Goal: Task Accomplishment & Management: Manage account settings

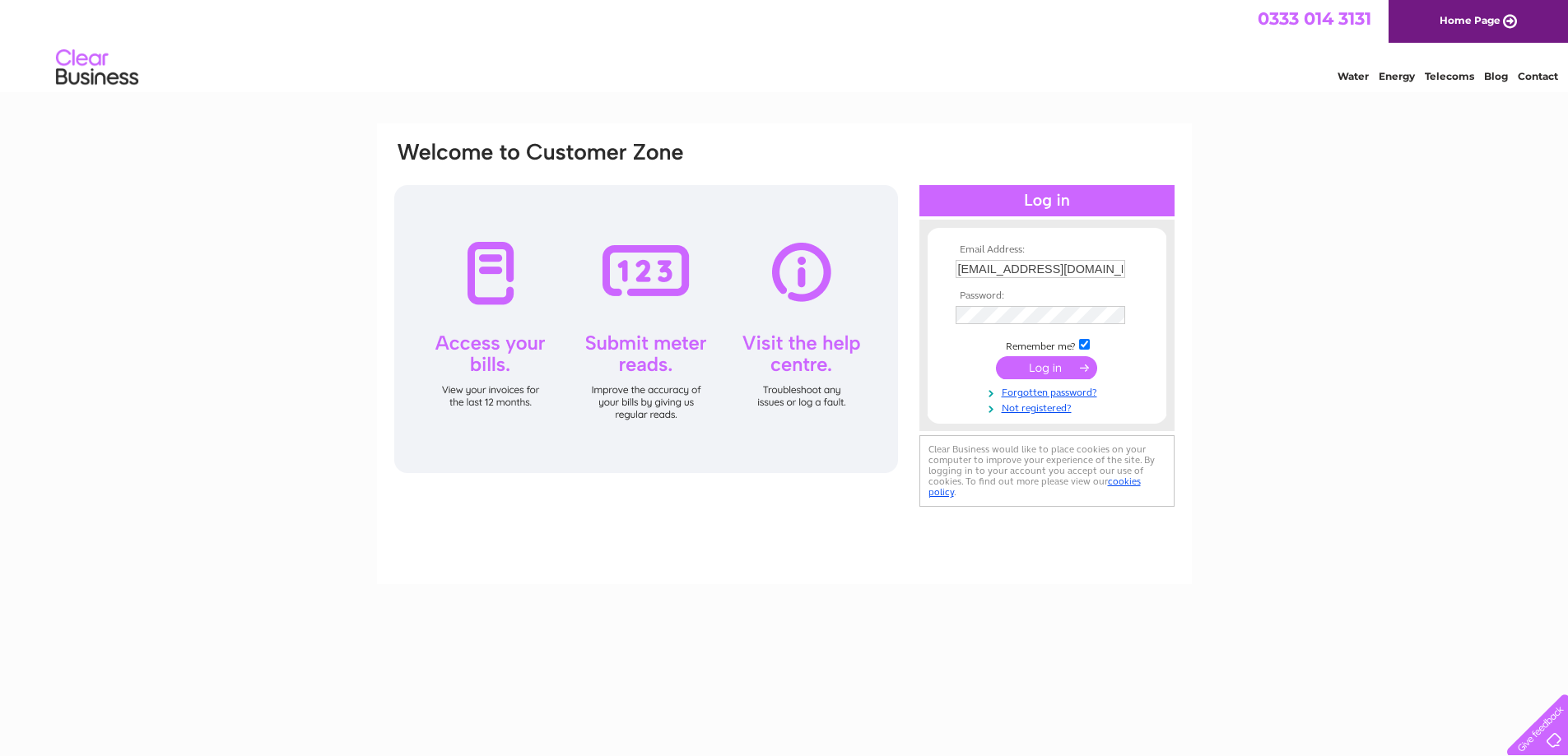
click at [1042, 365] on input "submit" at bounding box center [1046, 368] width 101 height 23
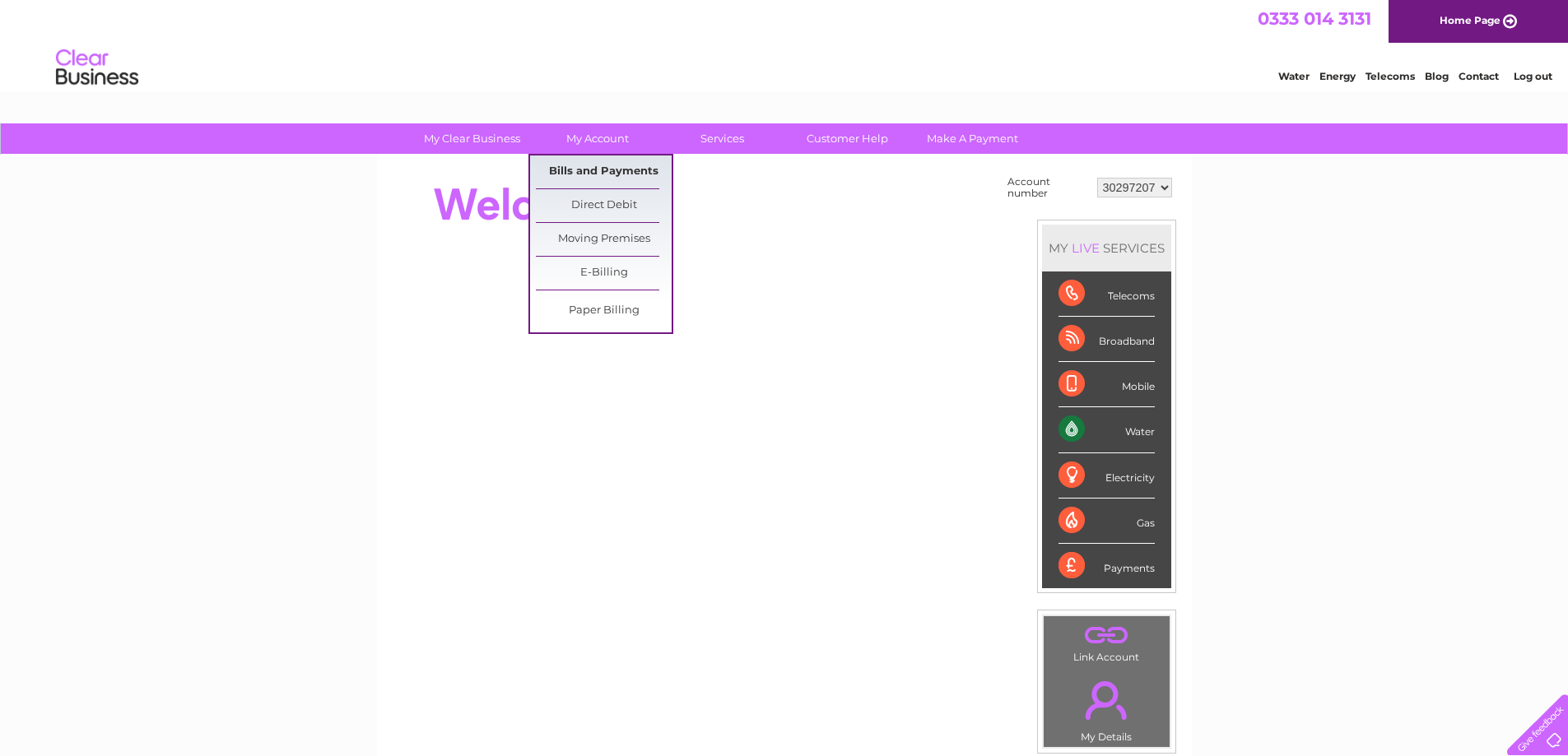
click at [582, 165] on link "Bills and Payments" at bounding box center [603, 172] width 135 height 33
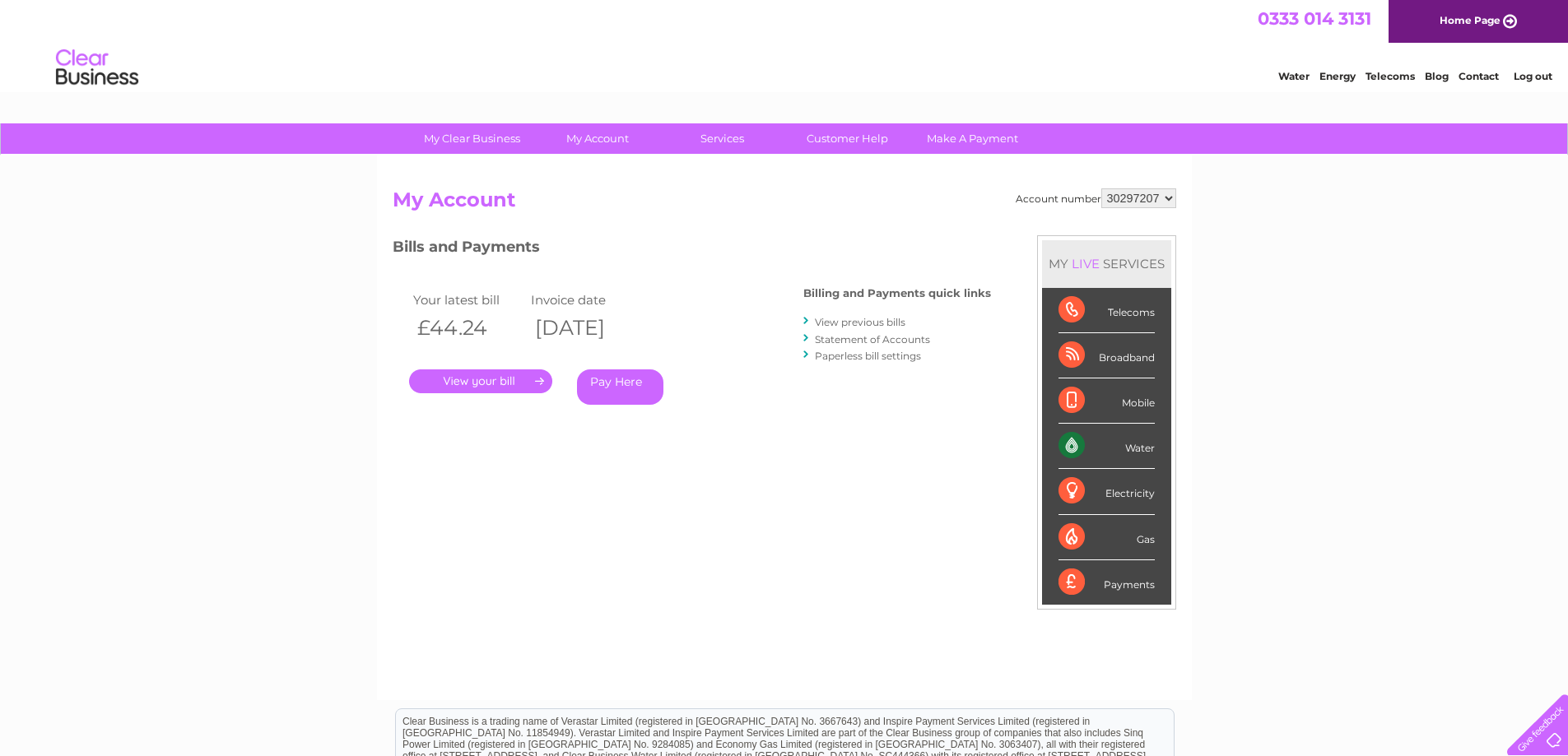
click at [510, 379] on link "." at bounding box center [480, 382] width 143 height 24
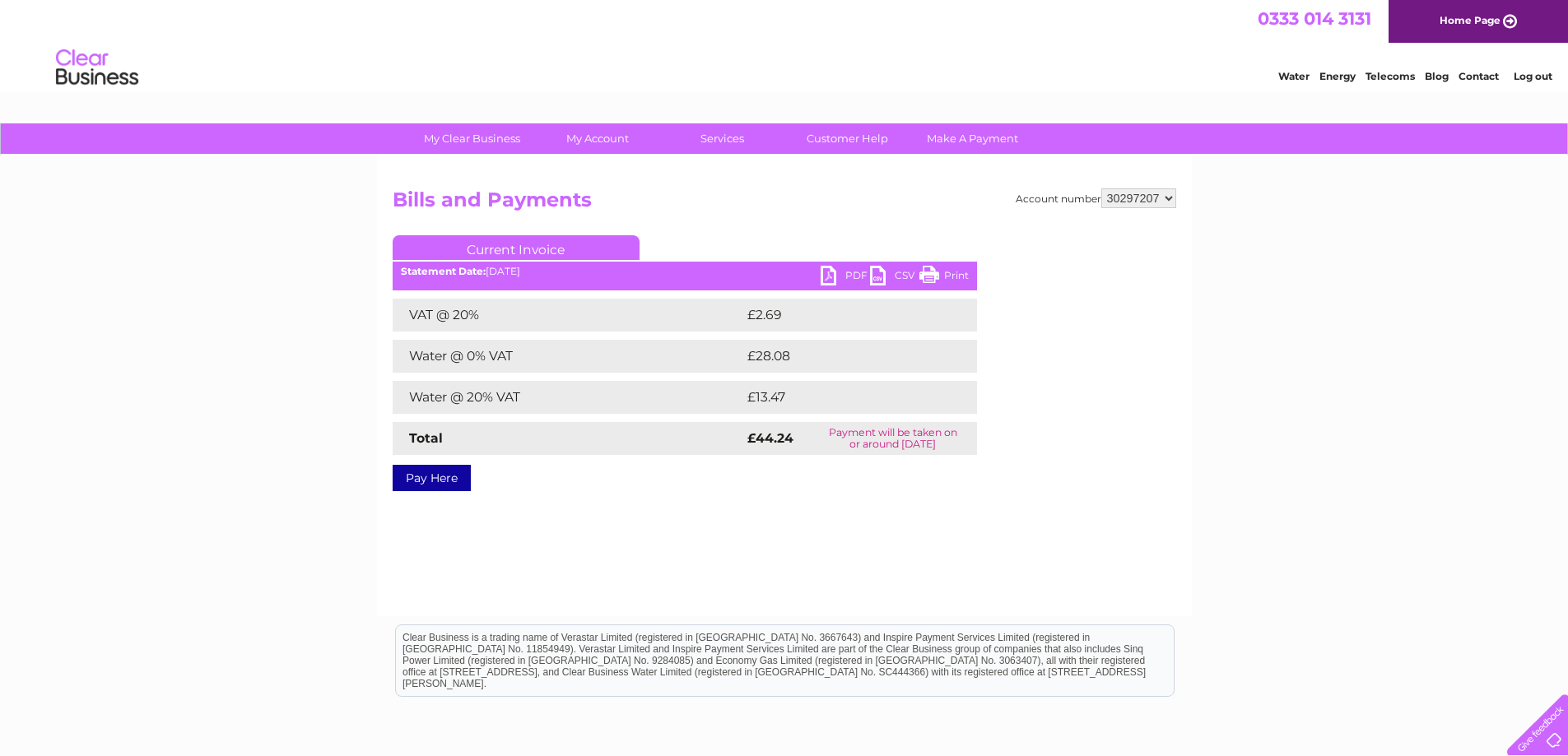
click at [838, 270] on link "PDF" at bounding box center [845, 278] width 49 height 24
